Goal: Find specific page/section: Find specific page/section

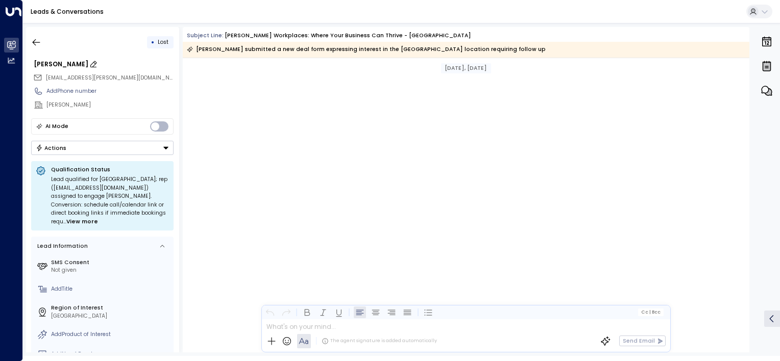
scroll to position [936, 0]
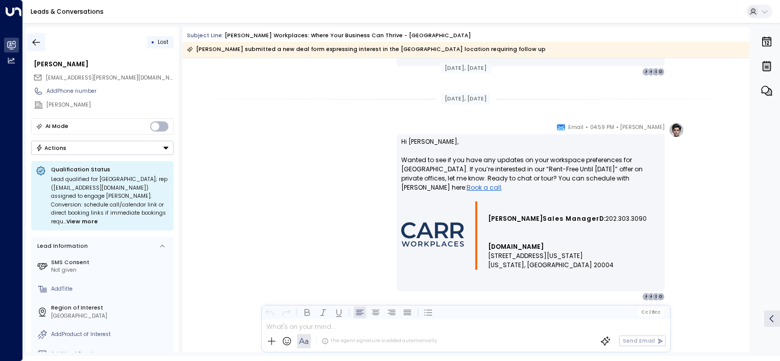
click at [33, 45] on icon "button" at bounding box center [36, 42] width 10 height 10
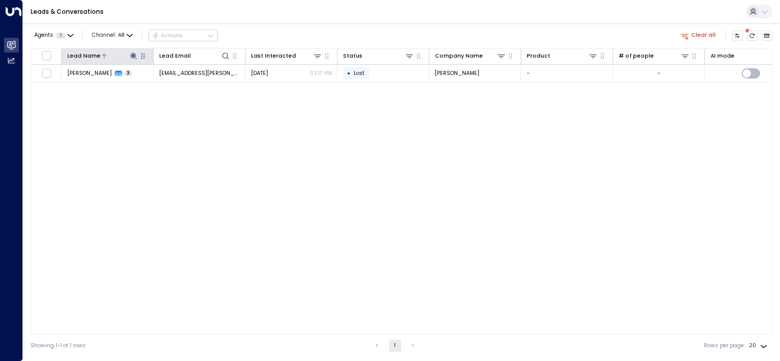
click at [132, 56] on icon at bounding box center [133, 56] width 7 height 7
type input "*"
type input "*****"
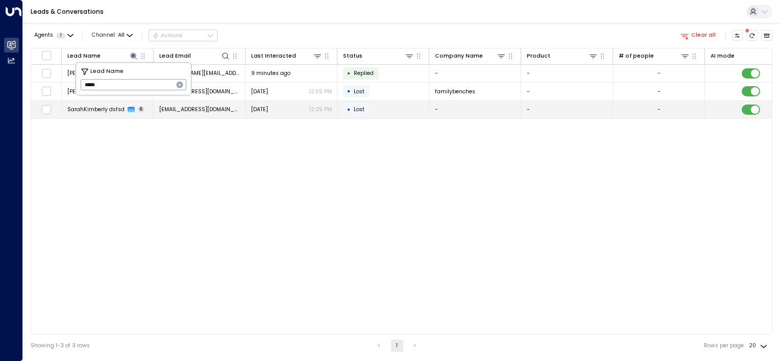
click at [109, 117] on td "SarahKimberly dsfsd 6" at bounding box center [108, 110] width 92 height 18
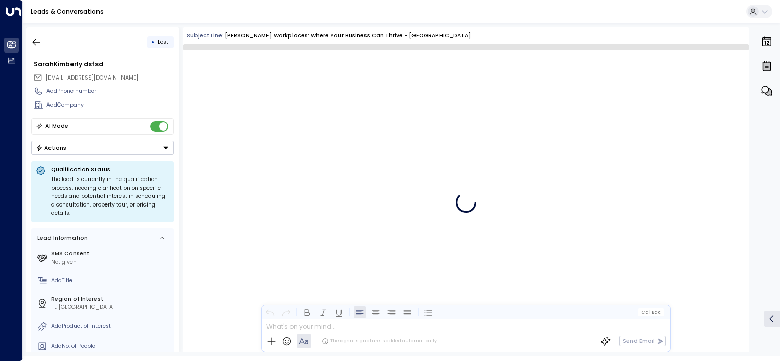
scroll to position [2556, 0]
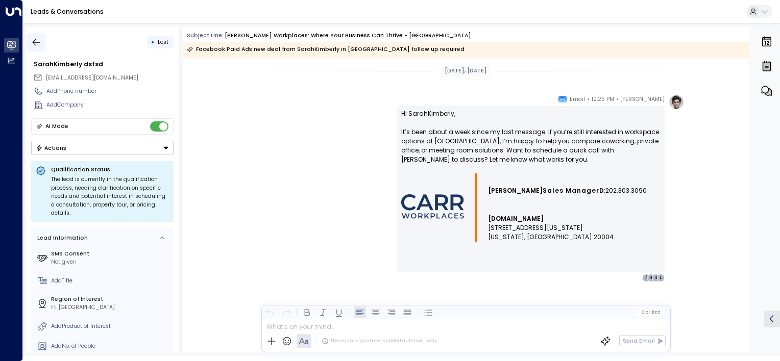
click at [41, 45] on button "button" at bounding box center [36, 42] width 18 height 18
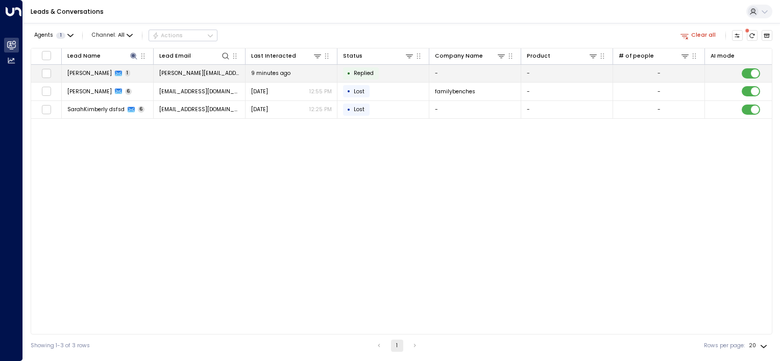
click at [88, 72] on span "[PERSON_NAME]" at bounding box center [89, 73] width 44 height 8
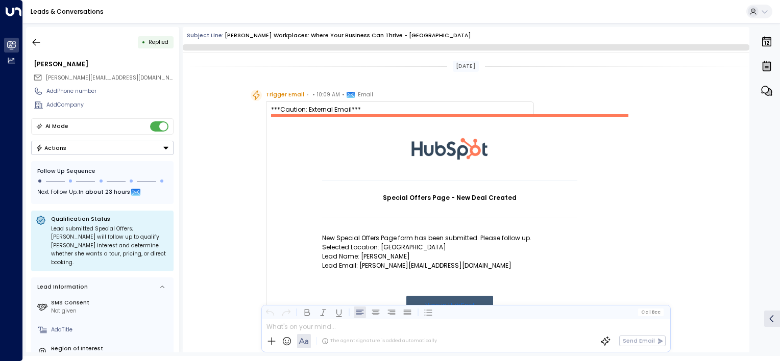
scroll to position [508, 0]
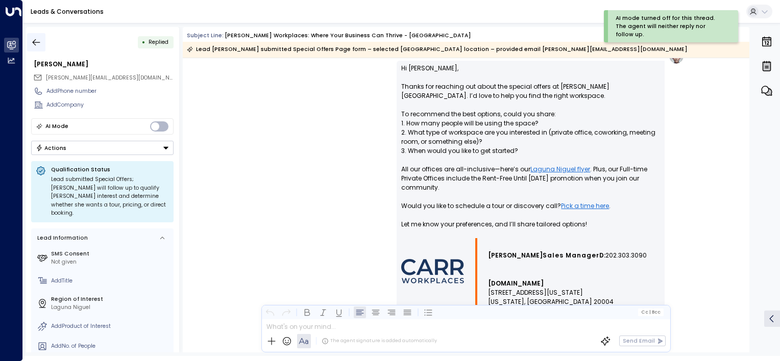
click at [39, 39] on icon "button" at bounding box center [36, 42] width 10 height 10
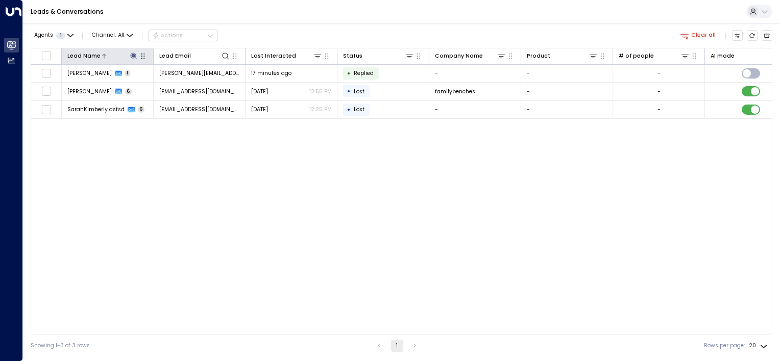
click at [131, 55] on icon at bounding box center [133, 56] width 7 height 7
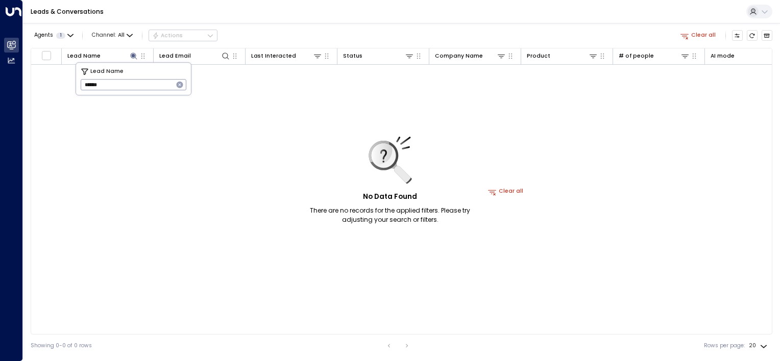
type input "*****"
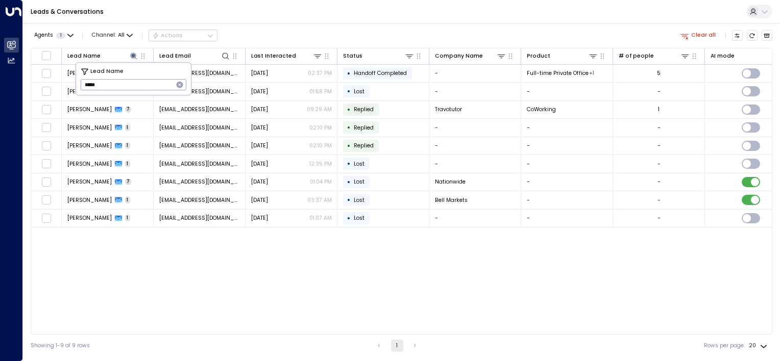
click at [120, 249] on div "Lead Name Lead Email Last Interacted Status Company Name Product # of people AI…" at bounding box center [401, 191] width 741 height 287
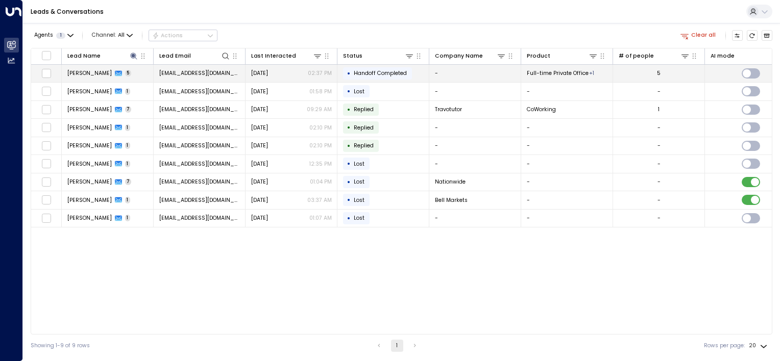
click at [93, 73] on span "Alexa Martin" at bounding box center [89, 73] width 44 height 8
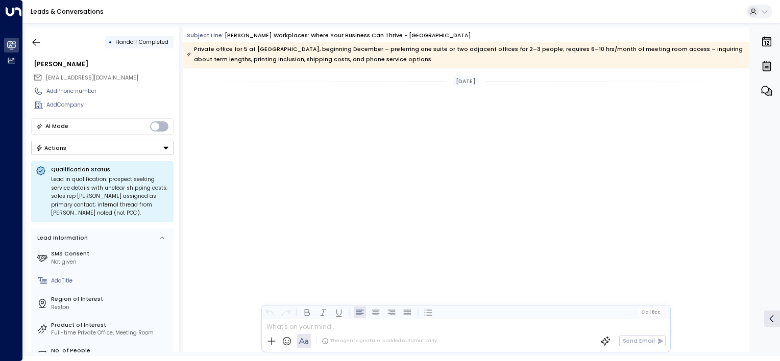
scroll to position [1459, 0]
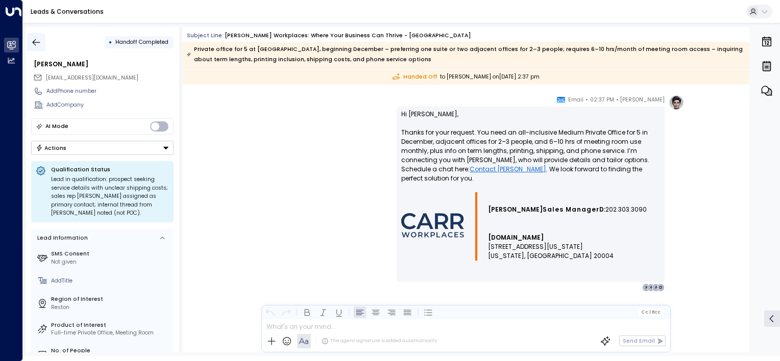
click at [30, 43] on button "button" at bounding box center [36, 42] width 18 height 18
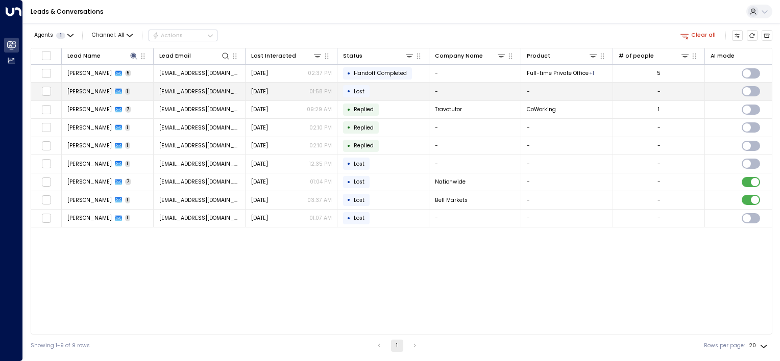
click at [80, 88] on span "Alexa Martin" at bounding box center [89, 92] width 44 height 8
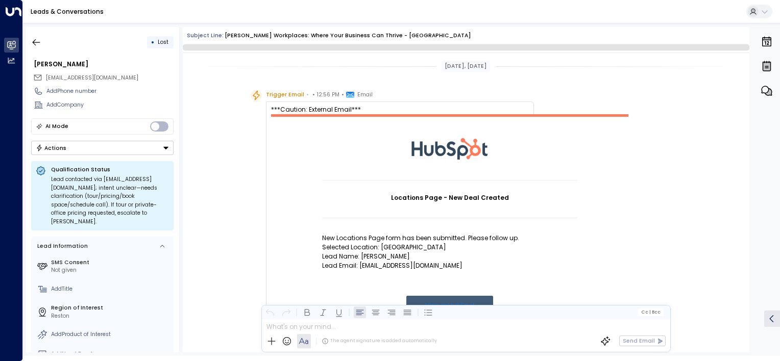
scroll to position [508, 0]
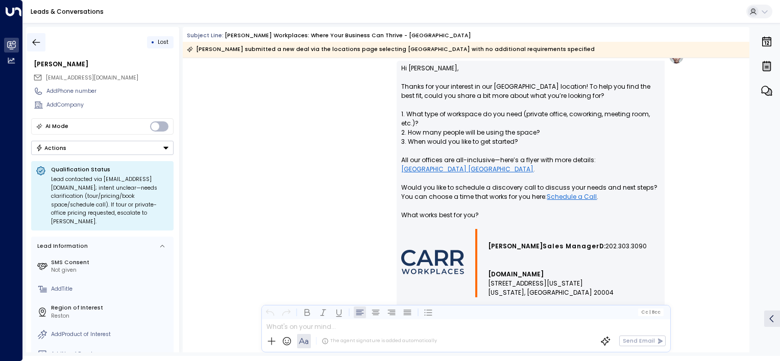
click at [32, 42] on icon "button" at bounding box center [36, 42] width 10 height 10
